Goal: Task Accomplishment & Management: Complete application form

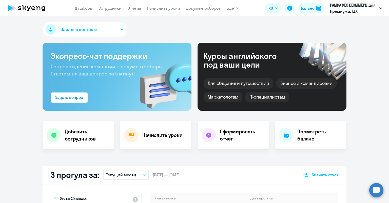
select select "30"
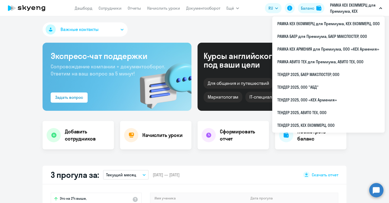
click at [358, 9] on p "РАМКА КЕХ ЕКОММЕРЦ для Премиума, КЕХ ЕКОММЕРЦ, ООО" at bounding box center [353, 8] width 47 height 12
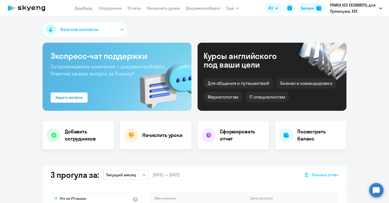
click at [358, 9] on p "РАМКА КЕХ ЕКОММЕРЦ для Премиума, КЕХ ЕКОММЕРЦ, ООО" at bounding box center [353, 8] width 47 height 12
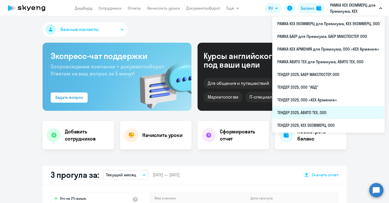
click at [313, 115] on li "ТЕНДЕР 2025, АВИТО ТЕХ, ООО" at bounding box center [328, 112] width 113 height 13
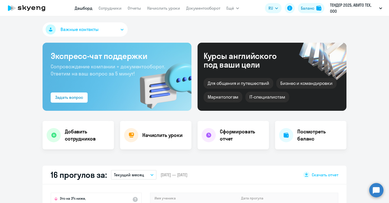
select select "30"
click at [115, 8] on link "Сотрудники" at bounding box center [110, 8] width 23 height 5
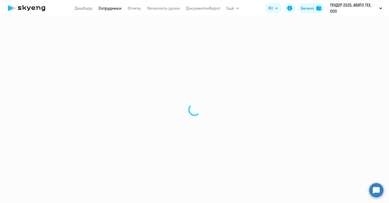
select select "30"
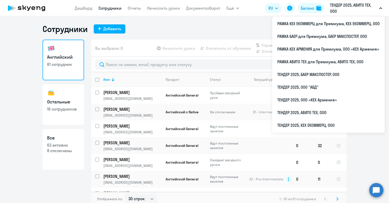
click at [65, 132] on link "Все 63 активно 8 отключены" at bounding box center [64, 149] width 42 height 41
select select "30"
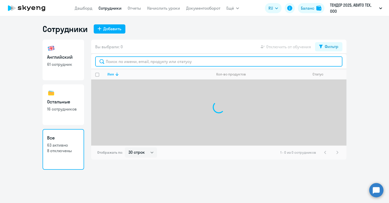
click at [118, 65] on input "text" at bounding box center [218, 61] width 247 height 10
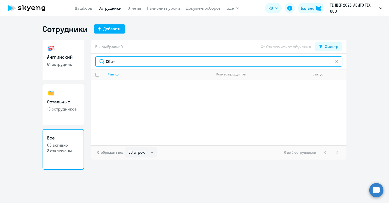
type input "Сбит"
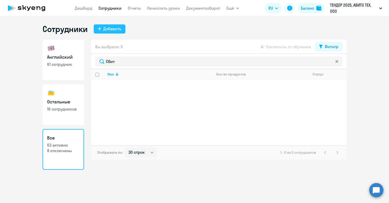
click at [114, 29] on div "Добавить" at bounding box center [112, 29] width 18 height 6
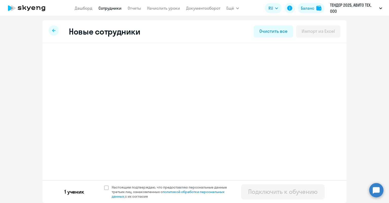
select select "english_adult_not_native_speaker"
select select "3"
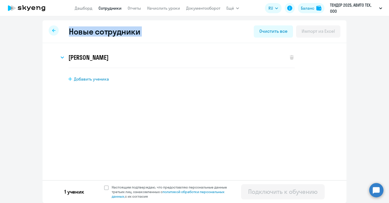
drag, startPoint x: 54, startPoint y: 30, endPoint x: 235, endPoint y: 30, distance: 180.5
click at [234, 30] on div "Новые сотрудники Очистить все Импорт из Excel" at bounding box center [195, 31] width 304 height 23
click at [263, 25] on div "Новые сотрудники Очистить все Импорт из Excel" at bounding box center [195, 31] width 304 height 23
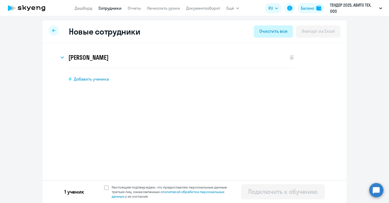
click at [266, 28] on div "Очистить все" at bounding box center [274, 31] width 28 height 7
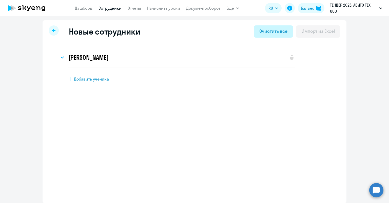
select select "english_adult_not_native_speaker"
select select "3"
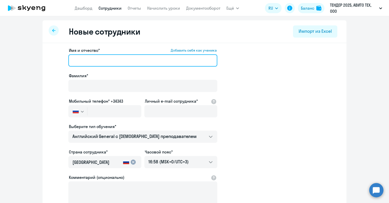
click at [183, 56] on input "Имя и отчество* Добавить себя как ученика" at bounding box center [142, 60] width 149 height 12
type input "[PERSON_NAME]"
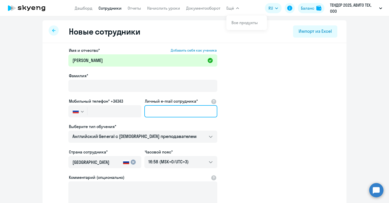
click at [169, 111] on input "Личный e-mail сотрудника*" at bounding box center [180, 111] width 73 height 12
paste input "[EMAIL_ADDRESS][DOMAIN_NAME]"
type input "[EMAIL_ADDRESS][DOMAIN_NAME]"
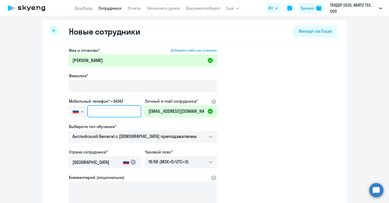
click at [111, 108] on input "text" at bounding box center [114, 111] width 54 height 12
paste input "[PHONE_NUMBER]"
type input "[PHONE_NUMBER]"
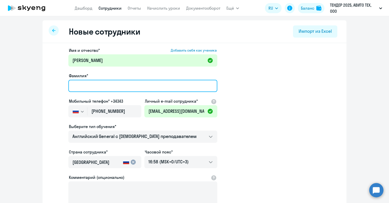
click at [120, 82] on input "Фамилия*" at bounding box center [142, 86] width 149 height 12
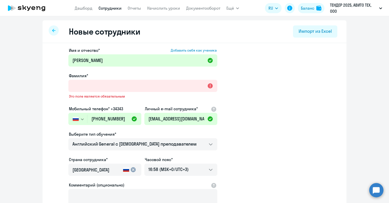
drag, startPoint x: 252, startPoint y: 101, endPoint x: 224, endPoint y: 104, distance: 28.5
click at [252, 101] on app-new-student-form "Имя и отчество* Добавить себя как ученика [PERSON_NAME] Фамилия* Это поле являе…" at bounding box center [195, 141] width 288 height 188
click at [115, 107] on label "Мобильный телефон* +34343" at bounding box center [96, 108] width 54 height 6
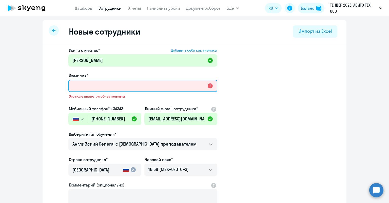
click at [123, 88] on input "Фамилия*" at bounding box center [142, 86] width 149 height 12
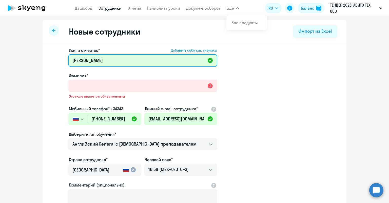
drag, startPoint x: 96, startPoint y: 63, endPoint x: 7, endPoint y: 45, distance: 90.6
click at [7, 45] on ng-component "Новые сотрудники Импорт из Excel Имя и отчество* Добавить себя как ученика [PER…" at bounding box center [194, 146] width 389 height 253
type input "[PERSON_NAME]"
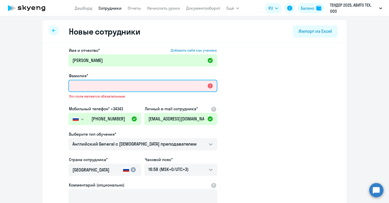
click at [83, 82] on input "Фамилия*" at bounding box center [142, 86] width 149 height 12
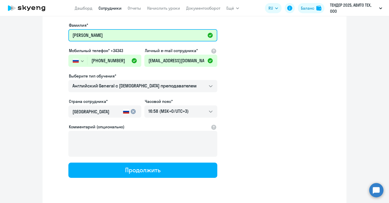
scroll to position [51, 0]
type input "[PERSON_NAME]"
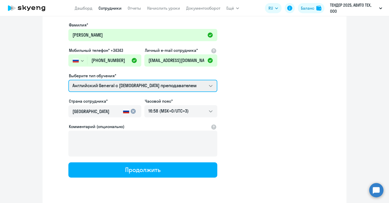
click at [131, 83] on select "Screening Test Английский General с [DEMOGRAPHIC_DATA] преподавателем Английски…" at bounding box center [142, 86] width 149 height 12
select select "english_adult_native_speaker"
click at [68, 80] on select "Screening Test Английский General с [DEMOGRAPHIC_DATA] преподавателем Английски…" at bounding box center [142, 86] width 149 height 12
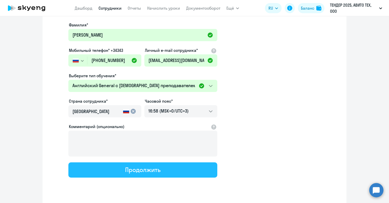
click at [136, 170] on div "Продолжить" at bounding box center [142, 169] width 35 height 8
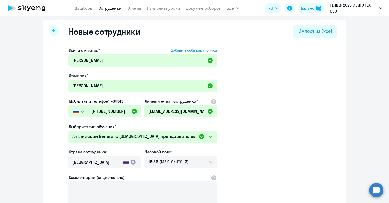
select select "english_adult_native_speaker"
select select "3"
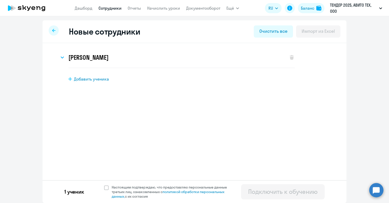
scroll to position [0, 0]
click at [150, 188] on span "Настоящим подтверждаю, что предоставляю персональные данные третьих лиц, ознако…" at bounding box center [172, 192] width 121 height 14
click at [104, 185] on input "Настоящим подтверждаю, что предоставляю персональные данные третьих лиц, ознако…" at bounding box center [104, 184] width 0 height 0
checkbox input "true"
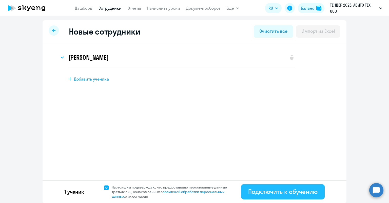
click at [248, 189] on button "Подключить к обучению" at bounding box center [283, 191] width 84 height 15
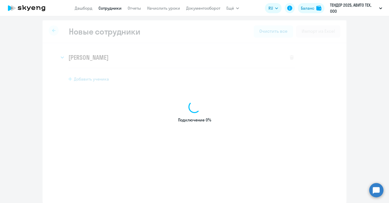
select select "english_adult_not_native_speaker"
select select "3"
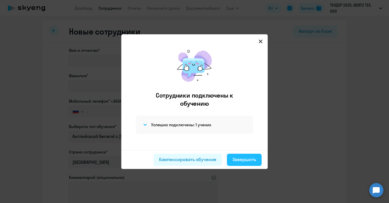
click at [234, 160] on div "Завершить" at bounding box center [245, 159] width 24 height 7
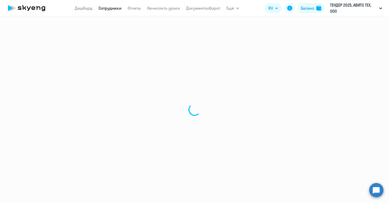
select select "30"
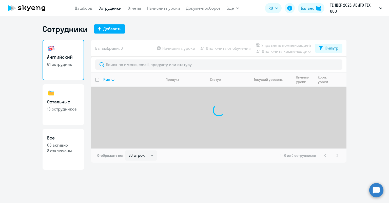
click at [74, 155] on link "Все 63 активно 8 отключены" at bounding box center [64, 149] width 42 height 41
select select "30"
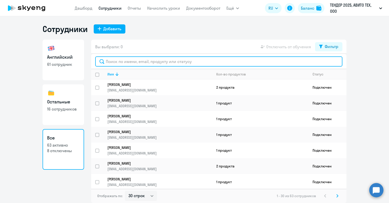
click at [134, 60] on input "text" at bounding box center [218, 61] width 247 height 10
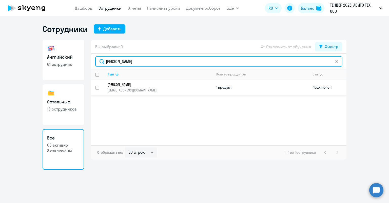
type input "[PERSON_NAME]"
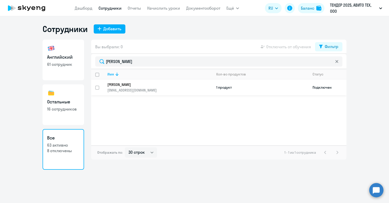
click at [136, 88] on p "[EMAIL_ADDRESS][DOMAIN_NAME]" at bounding box center [159, 90] width 105 height 5
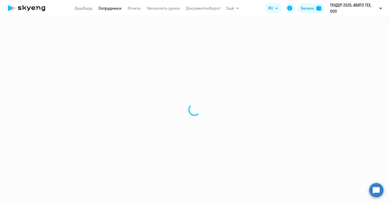
select select "english"
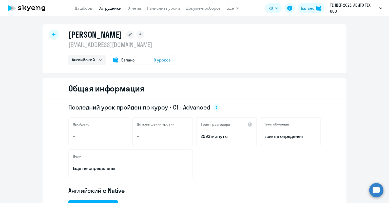
click at [124, 62] on span "Баланс" at bounding box center [127, 60] width 13 height 6
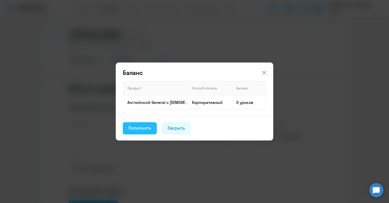
click at [133, 124] on button "Пополнить" at bounding box center [140, 128] width 34 height 12
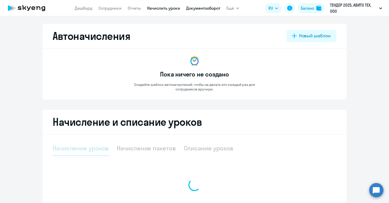
select select "10"
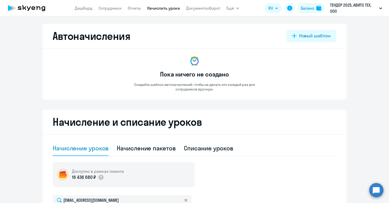
scroll to position [127, 0]
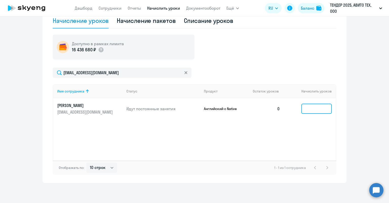
click at [316, 108] on input at bounding box center [317, 108] width 30 height 10
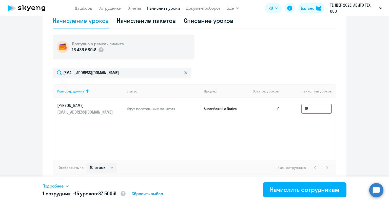
drag, startPoint x: 310, startPoint y: 111, endPoint x: 300, endPoint y: 104, distance: 12.2
click at [298, 108] on td "15" at bounding box center [310, 108] width 52 height 21
drag, startPoint x: 300, startPoint y: 104, endPoint x: 309, endPoint y: 107, distance: 10.0
click at [309, 107] on input "1" at bounding box center [317, 108] width 30 height 10
type input "15"
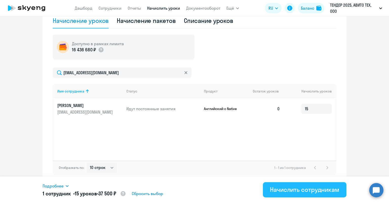
click at [295, 185] on div "Начислить сотрудникам" at bounding box center [304, 189] width 69 height 8
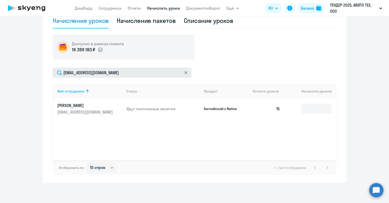
scroll to position [0, 0]
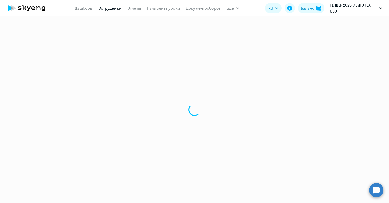
select select "english"
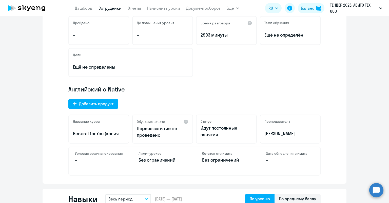
scroll to position [101, 0]
click at [106, 103] on div "Добавить продукт" at bounding box center [96, 103] width 34 height 6
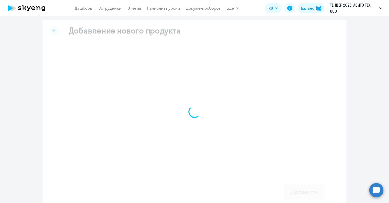
select select "english_adult_not_native_speaker"
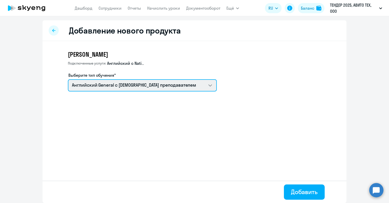
click at [122, 90] on select "Screening Test Английский General с [DEMOGRAPHIC_DATA] преподавателем" at bounding box center [142, 85] width 149 height 12
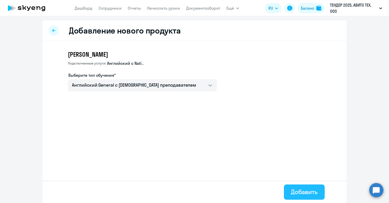
click at [305, 191] on div "Добавить" at bounding box center [304, 191] width 27 height 8
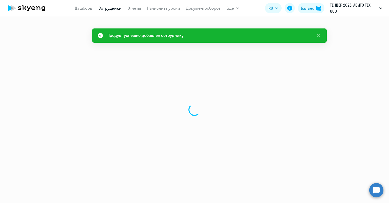
select select "english"
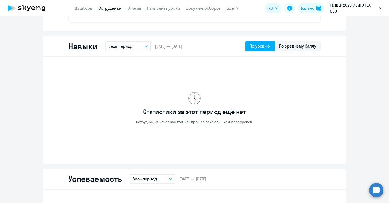
scroll to position [25, 0]
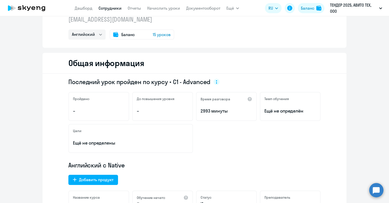
click at [132, 37] on span "Баланс" at bounding box center [127, 34] width 13 height 6
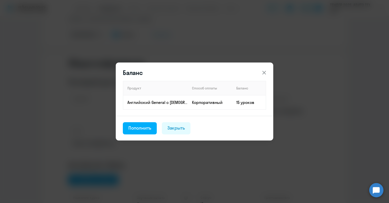
click at [158, 141] on div "Баланс Продукт Способ оплаты Баланс Английский General с [DEMOGRAPHIC_DATA] пре…" at bounding box center [194, 101] width 245 height 142
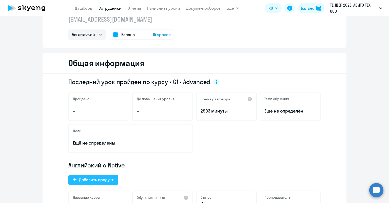
click at [103, 182] on div "Добавить продукт" at bounding box center [96, 179] width 34 height 6
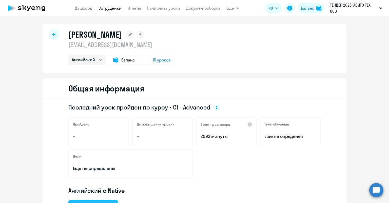
select select "screening_test"
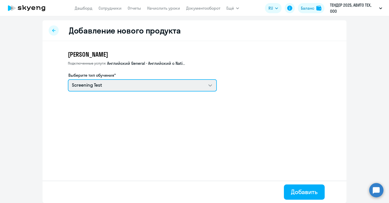
click at [121, 88] on select "Screening Test" at bounding box center [142, 85] width 149 height 12
click at [121, 85] on select "Screening Test" at bounding box center [142, 85] width 149 height 12
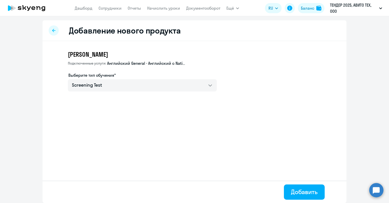
click at [51, 29] on div at bounding box center [54, 30] width 10 height 10
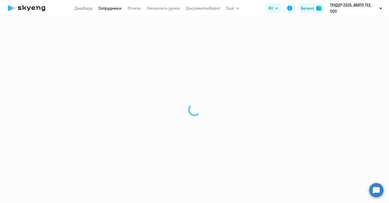
select select "english"
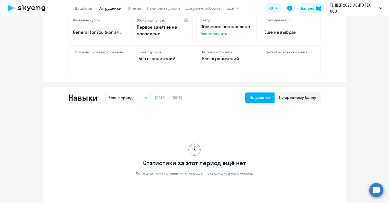
scroll to position [127, 0]
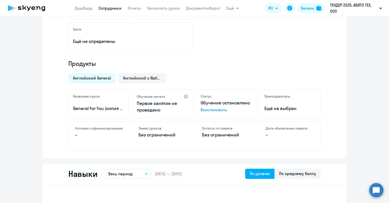
click at [99, 75] on span "Английский General" at bounding box center [92, 78] width 38 height 6
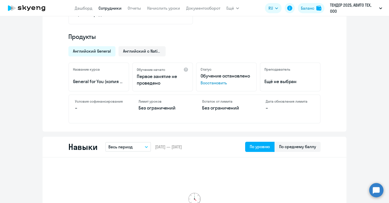
scroll to position [152, 0]
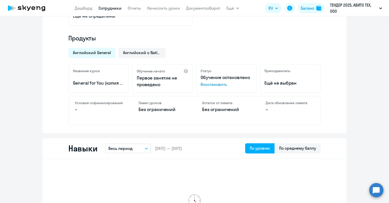
click at [213, 84] on span "Восстановить" at bounding box center [227, 84] width 52 height 6
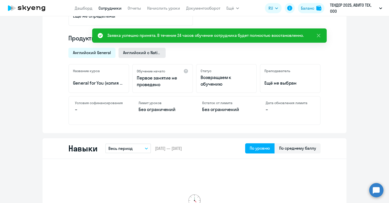
click at [143, 52] on span "Английский с Native" at bounding box center [142, 53] width 38 height 6
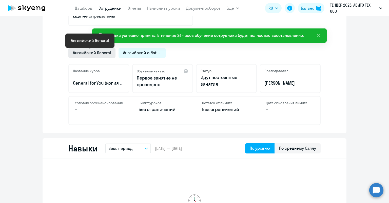
click at [96, 52] on span "Английский General" at bounding box center [92, 53] width 38 height 6
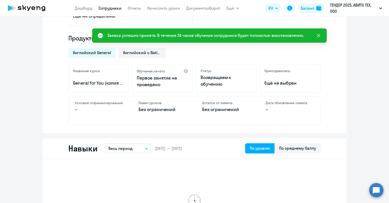
click at [318, 34] on icon at bounding box center [319, 35] width 6 height 6
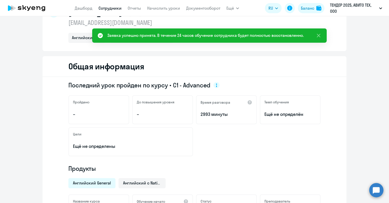
scroll to position [0, 0]
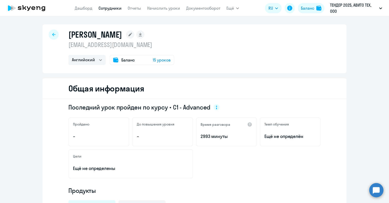
click at [136, 59] on div "Баланс 15 уроков" at bounding box center [142, 60] width 65 height 10
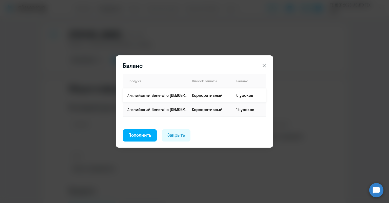
click at [176, 96] on p "Английский General с [DEMOGRAPHIC_DATA] преподавателем" at bounding box center [157, 95] width 60 height 6
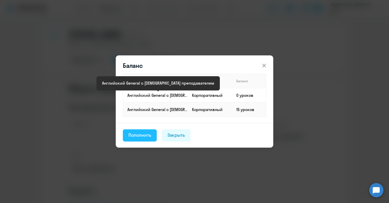
click at [151, 132] on div "Пополнить" at bounding box center [140, 135] width 23 height 7
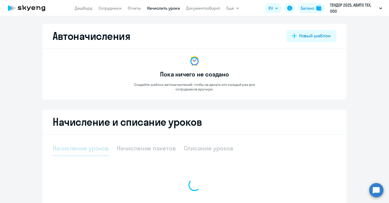
select select "10"
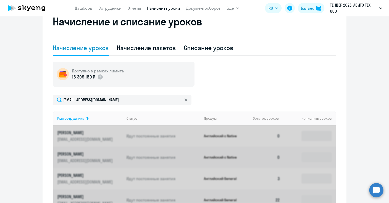
scroll to position [127, 0]
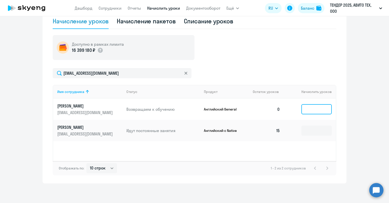
click at [313, 112] on input at bounding box center [317, 109] width 30 height 10
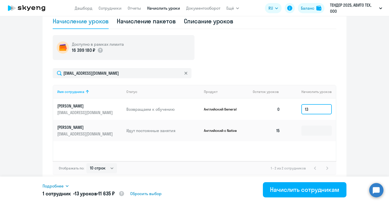
type input "13"
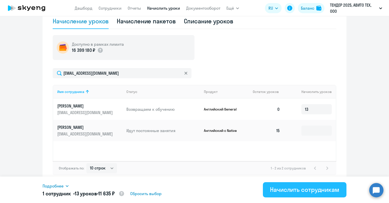
click at [302, 189] on div "Начислить сотрудникам" at bounding box center [304, 189] width 69 height 8
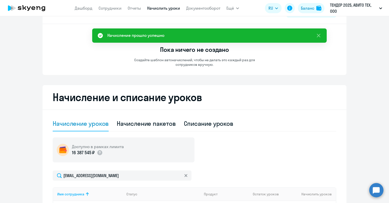
scroll to position [0, 0]
